Goal: Browse casually

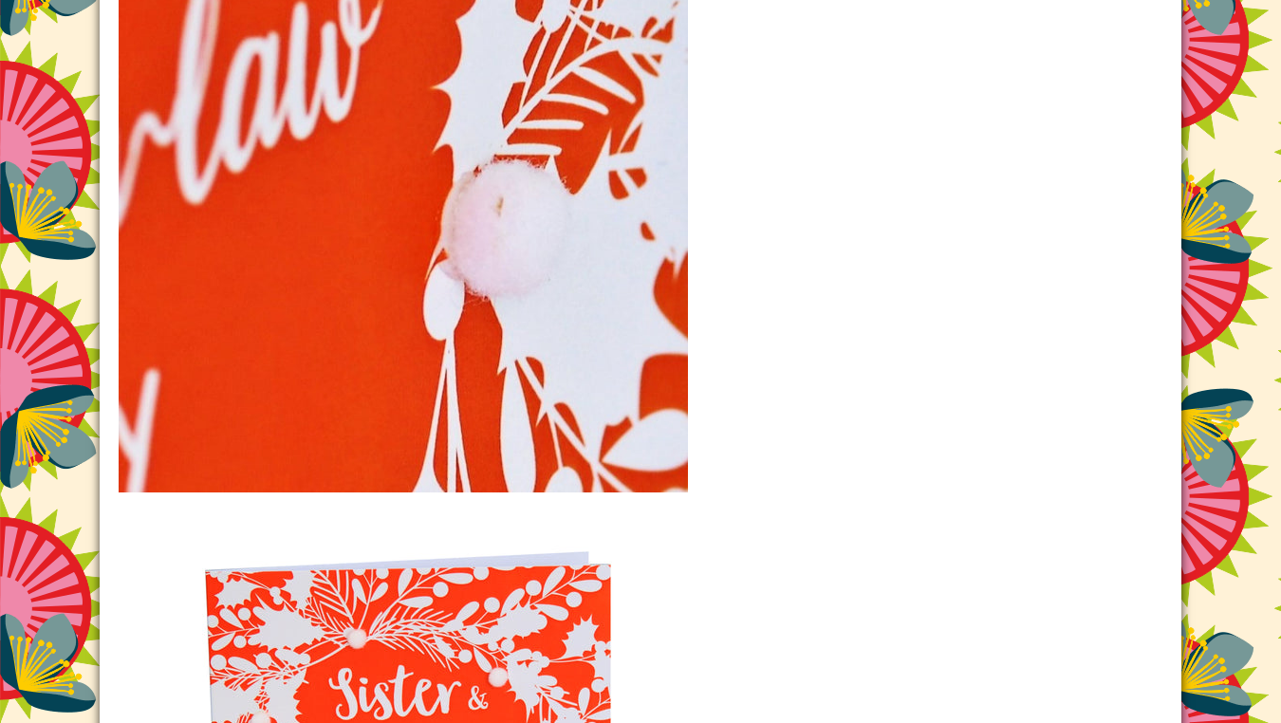
scroll to position [2169, 0]
